Goal: Task Accomplishment & Management: Manage account settings

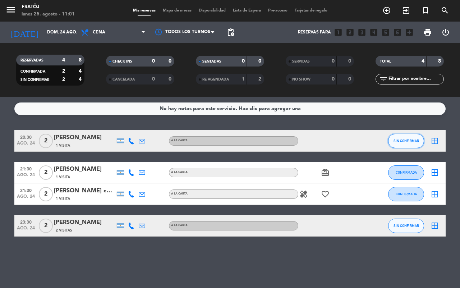
click at [400, 141] on span "SIN CONFIRMAR" at bounding box center [407, 141] width 26 height 4
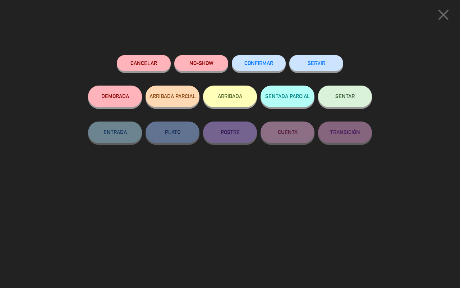
drag, startPoint x: 261, startPoint y: 241, endPoint x: 186, endPoint y: 191, distance: 89.9
click at [261, 241] on div "Cancelar NO-SHOW CONFIRMAR SERVIR DEMORADA ARRIBADA PARCIAL ARRIBADA SENTADA PA…" at bounding box center [230, 169] width 294 height 238
click at [135, 59] on button "Cancelar" at bounding box center [144, 63] width 54 height 16
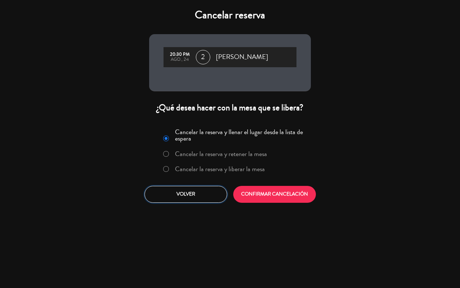
click at [196, 191] on button "Volver" at bounding box center [186, 194] width 83 height 17
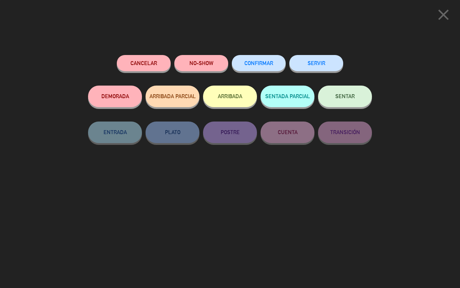
click at [443, 20] on icon "close" at bounding box center [444, 15] width 18 height 18
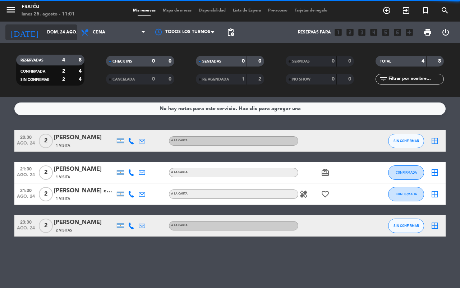
click at [51, 31] on input "dom. 24 ago." at bounding box center [71, 32] width 57 height 12
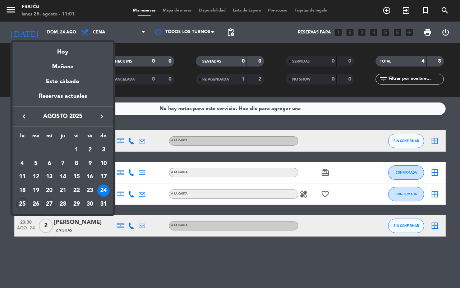
click at [47, 202] on div "27" at bounding box center [49, 204] width 12 height 12
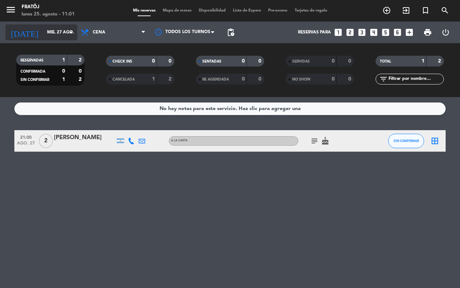
click at [50, 32] on input "mié. 27 ago." at bounding box center [71, 32] width 57 height 12
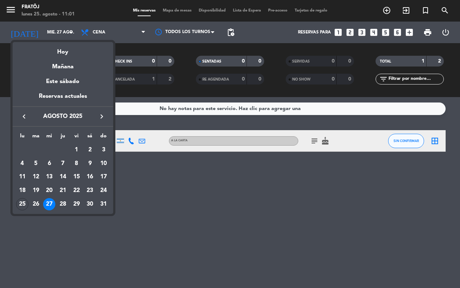
click at [408, 138] on div at bounding box center [230, 144] width 460 height 288
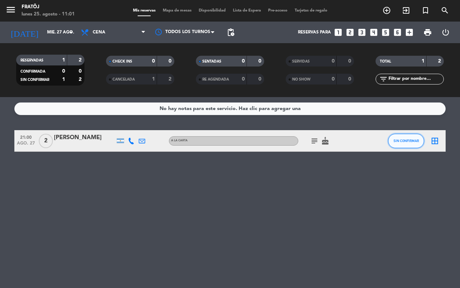
click at [407, 139] on span "SIN CONFIRMAR" at bounding box center [407, 141] width 26 height 4
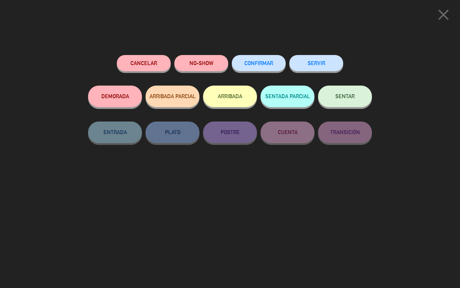
click at [255, 67] on button "CONFIRMAR" at bounding box center [259, 63] width 54 height 16
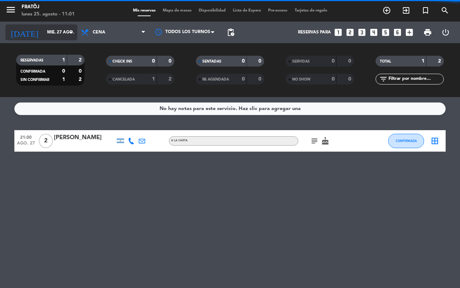
click at [47, 28] on input "mié. 27 ago." at bounding box center [71, 32] width 57 height 12
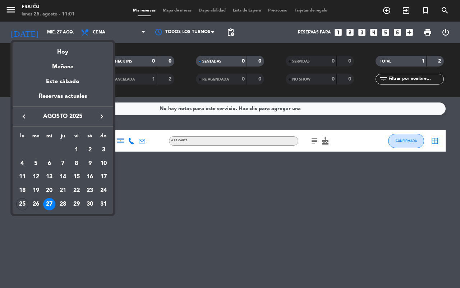
click at [35, 206] on div "26" at bounding box center [36, 204] width 12 height 12
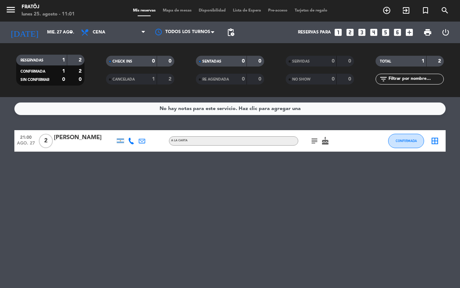
type input "[DATE] ago."
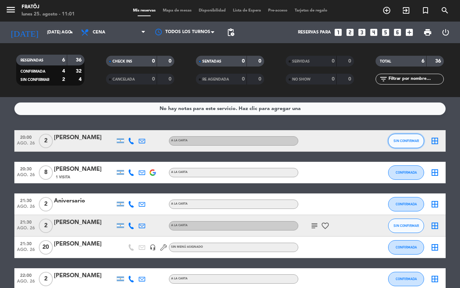
click at [407, 144] on button "SIN CONFIRMAR" at bounding box center [406, 141] width 36 height 14
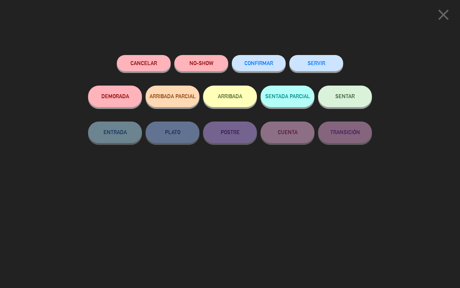
click at [246, 65] on span "CONFIRMAR" at bounding box center [258, 63] width 29 height 6
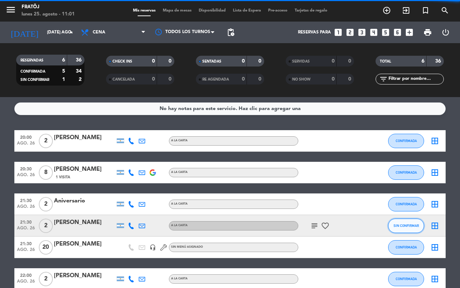
click at [398, 225] on span "SIN CONFIRMAR" at bounding box center [407, 226] width 26 height 4
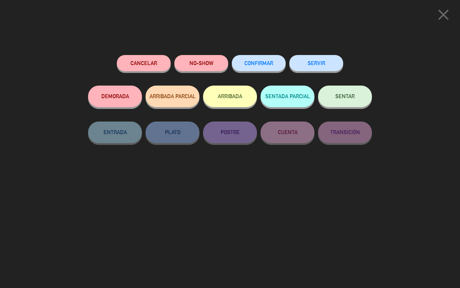
click at [259, 64] on span "CONFIRMAR" at bounding box center [258, 63] width 29 height 6
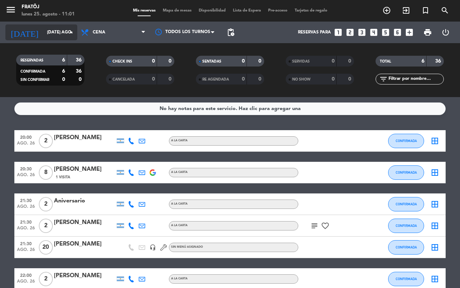
click at [58, 29] on input "[DATE] ago." at bounding box center [71, 32] width 57 height 12
